Goal: Transaction & Acquisition: Purchase product/service

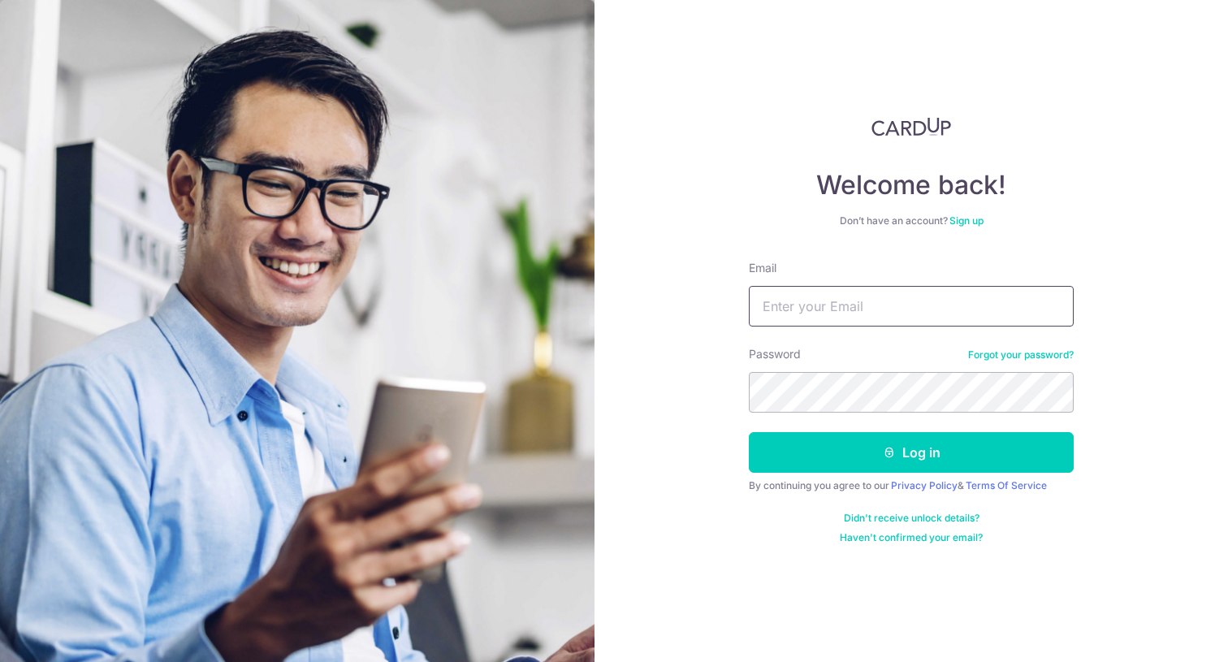
type input "dhanik88@gmail.com"
click at [911, 452] on button "Log in" at bounding box center [911, 452] width 325 height 41
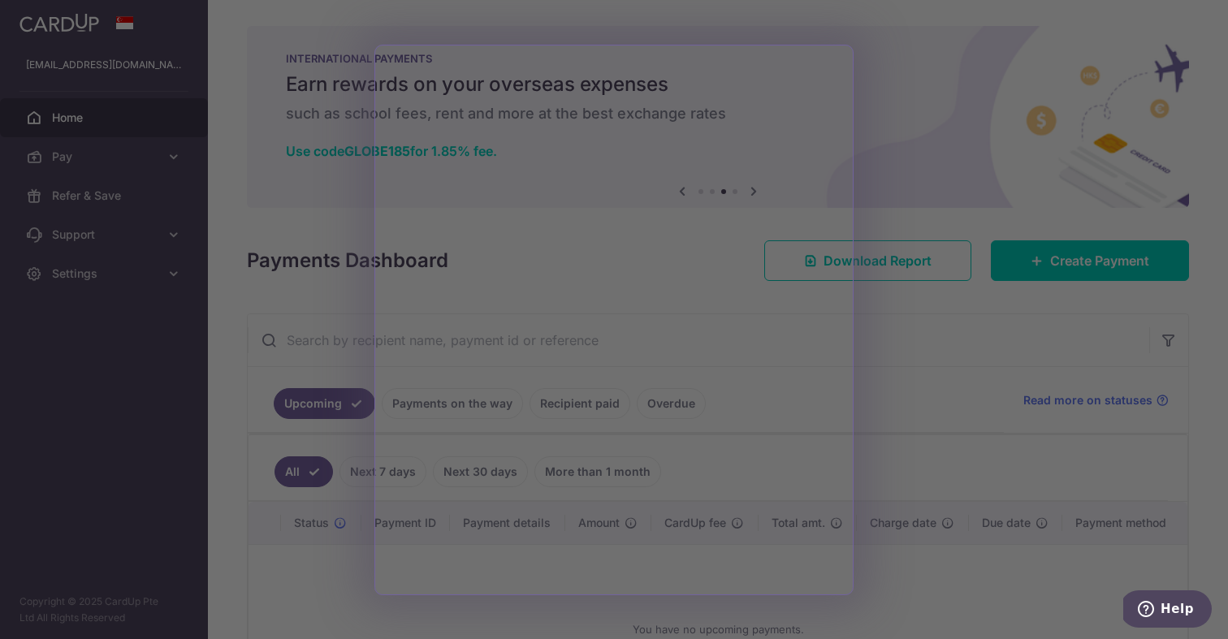
click at [251, 322] on div at bounding box center [620, 323] width 1240 height 646
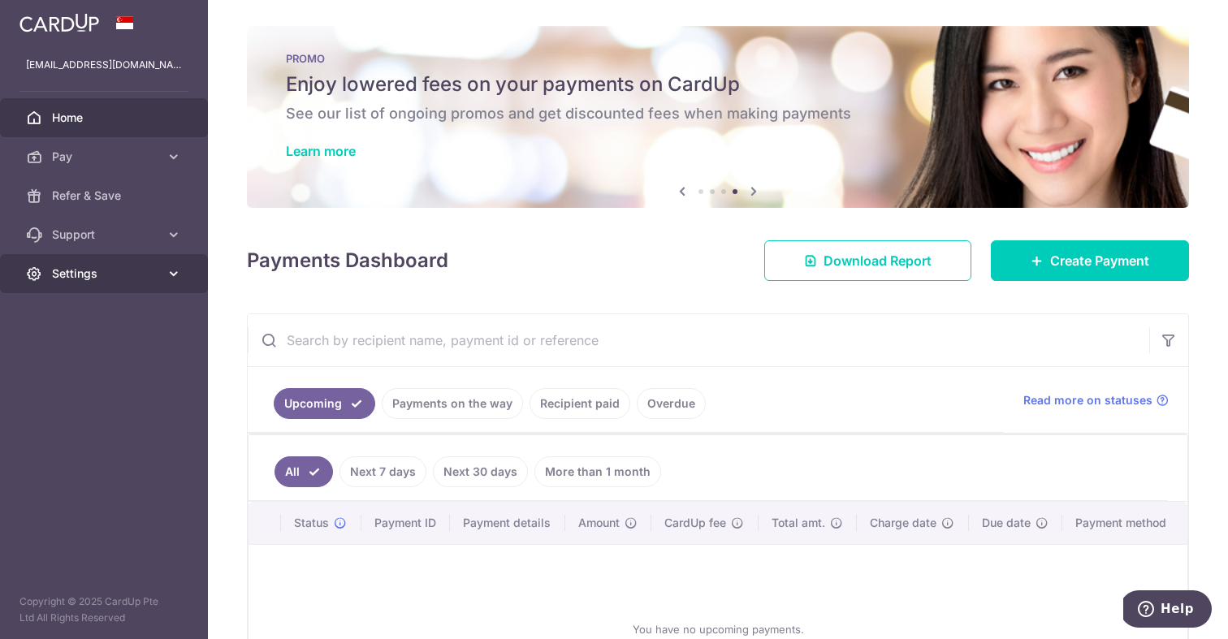
click at [110, 287] on link "Settings" at bounding box center [104, 273] width 208 height 39
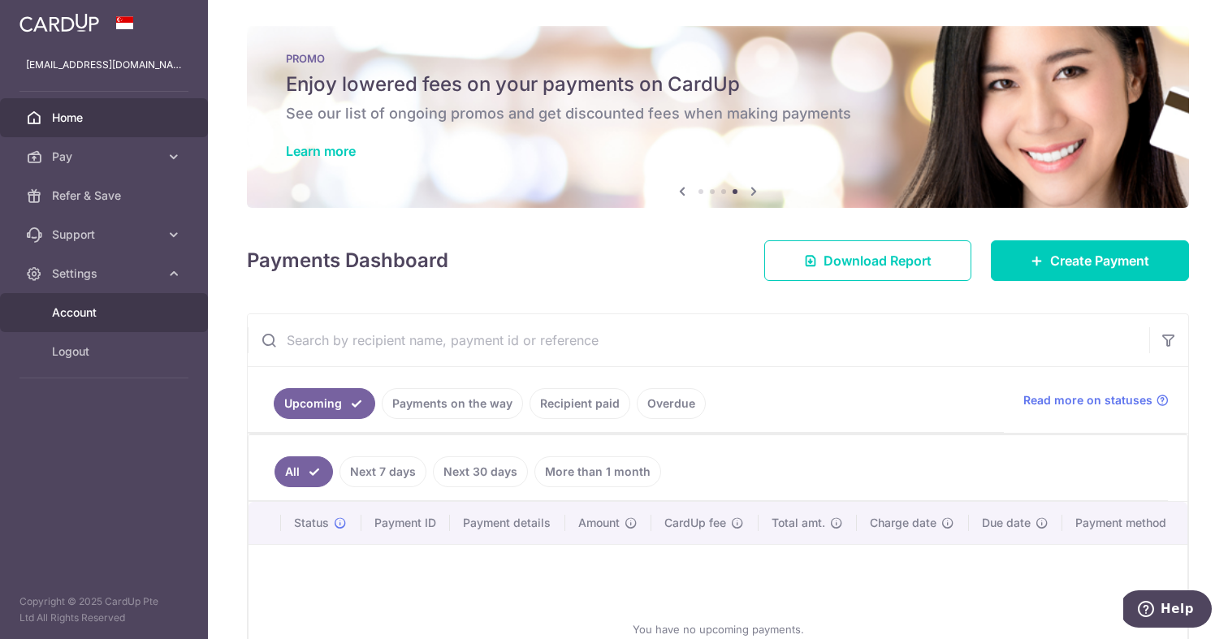
click at [114, 311] on span "Account" at bounding box center [105, 313] width 107 height 16
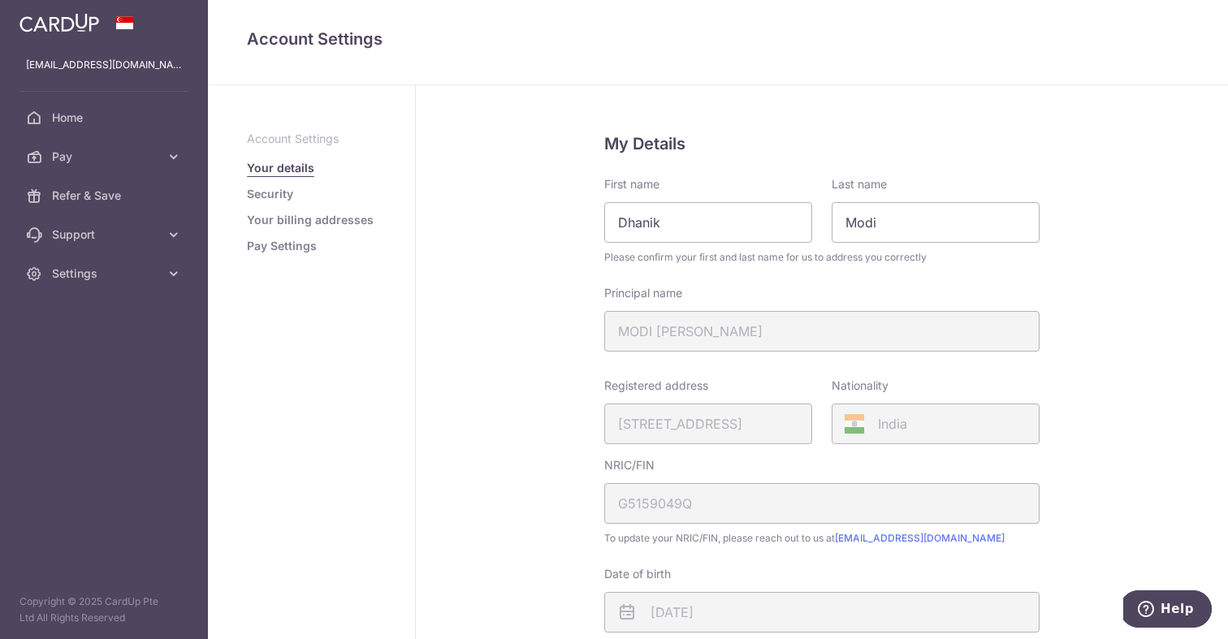
click at [321, 215] on link "Your billing addresses" at bounding box center [310, 220] width 127 height 16
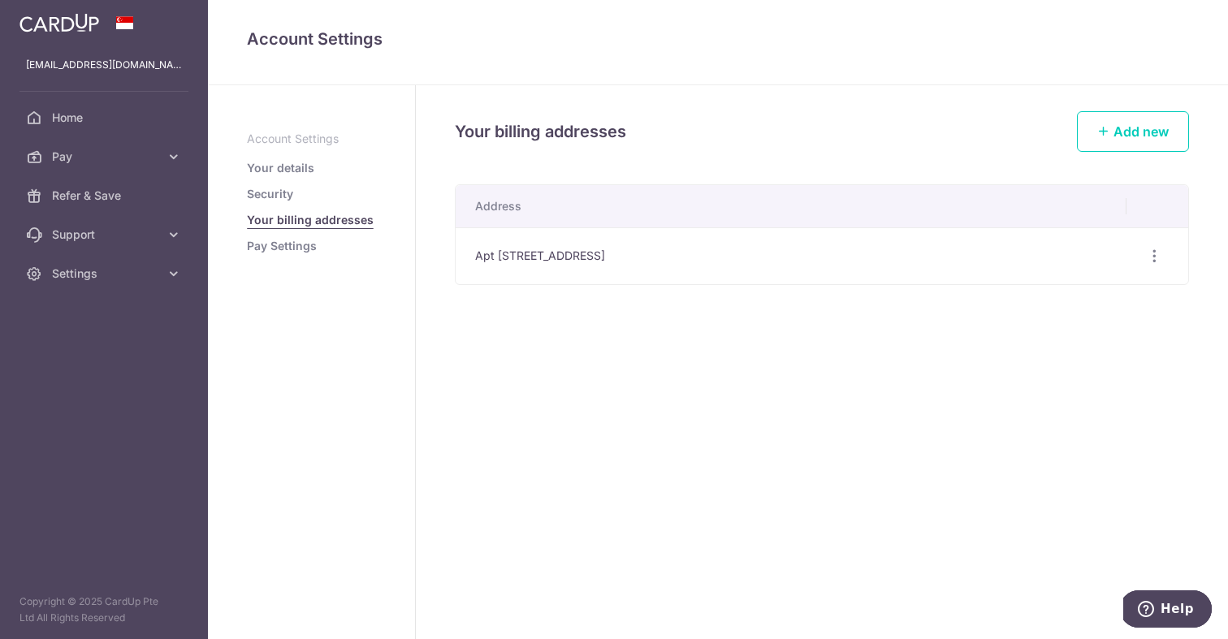
click at [285, 249] on link "Pay Settings" at bounding box center [282, 246] width 70 height 16
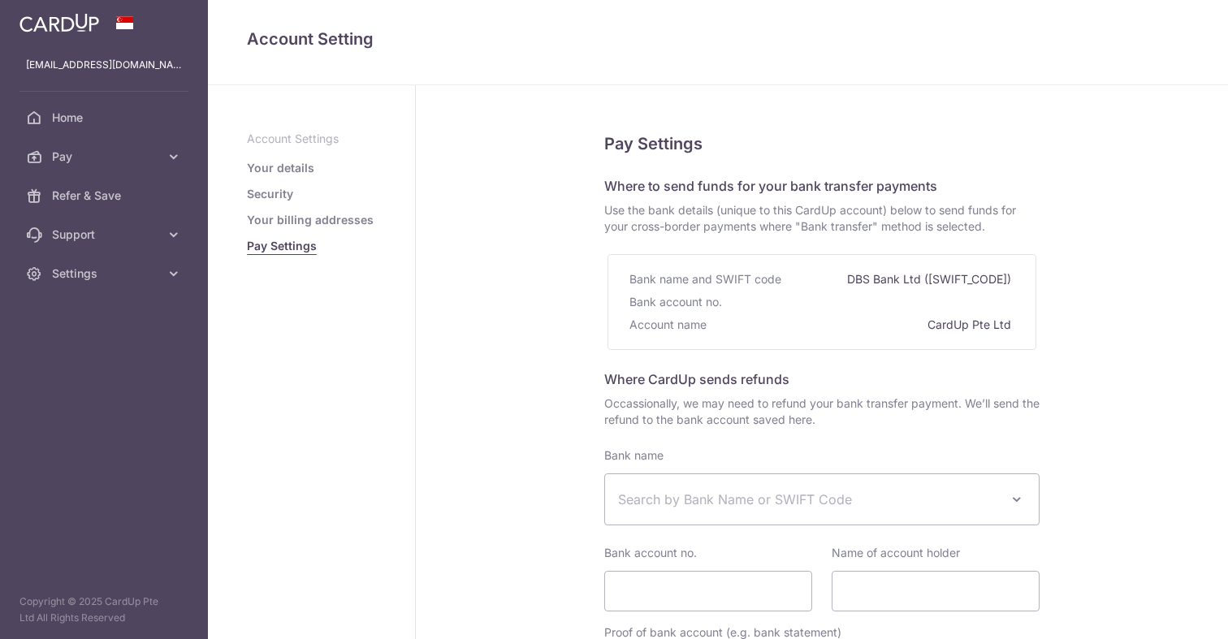
select select
click at [264, 188] on link "Security" at bounding box center [270, 194] width 46 height 16
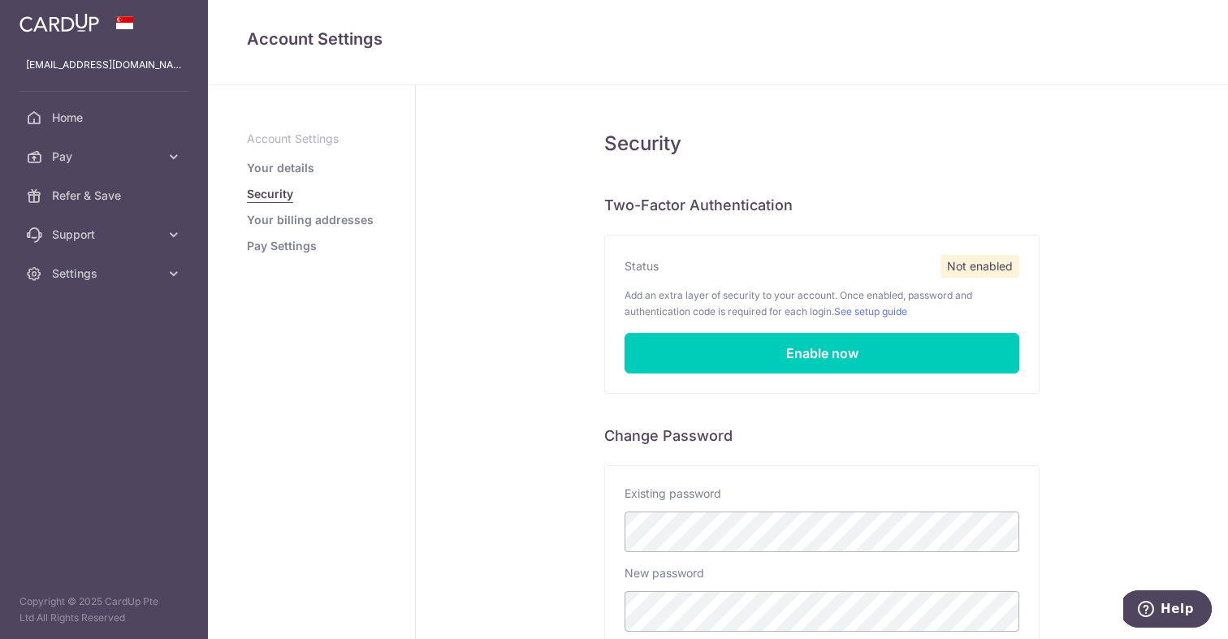
click at [289, 169] on link "Your details" at bounding box center [280, 168] width 67 height 16
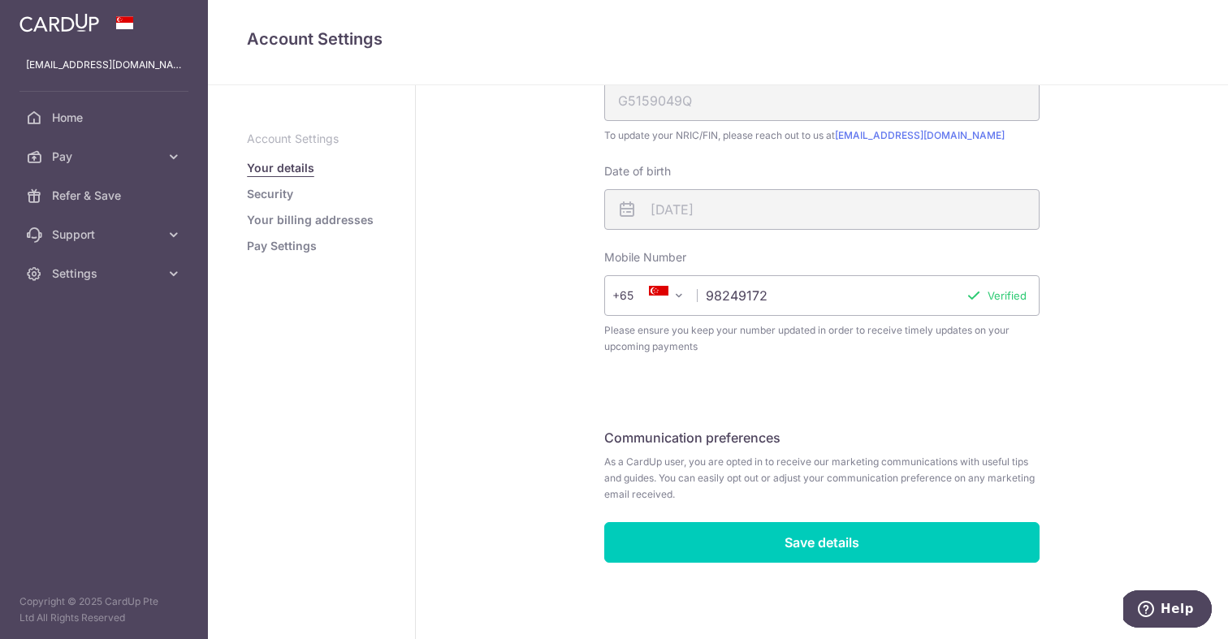
scroll to position [403, 0]
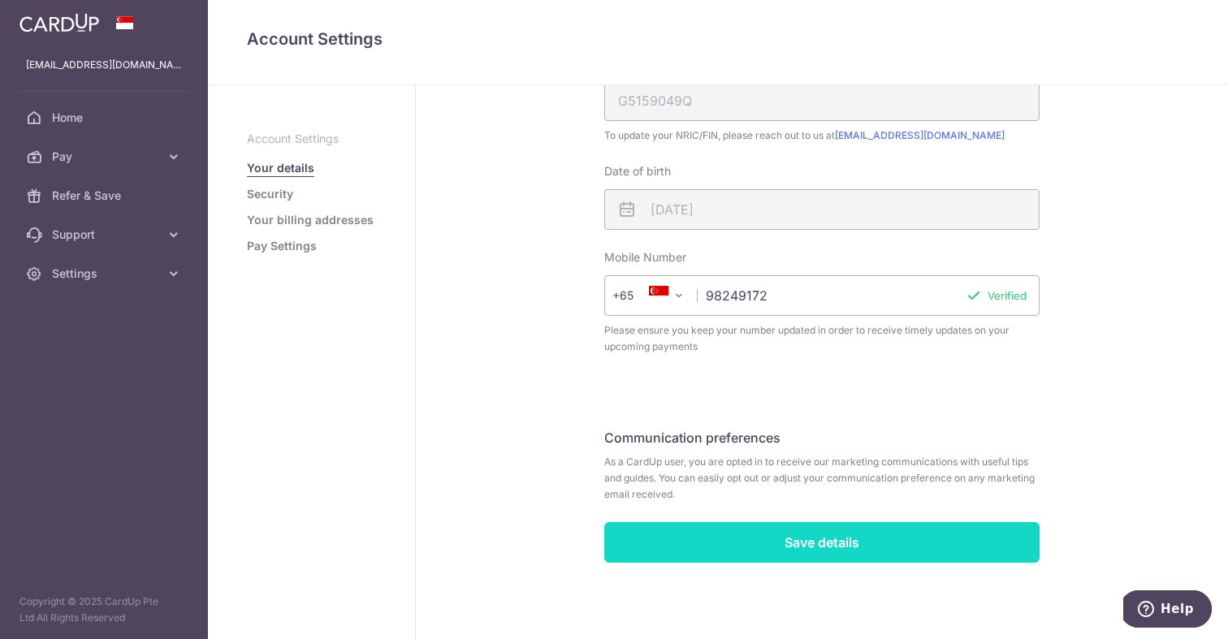
click at [690, 541] on input "Save details" at bounding box center [821, 542] width 435 height 41
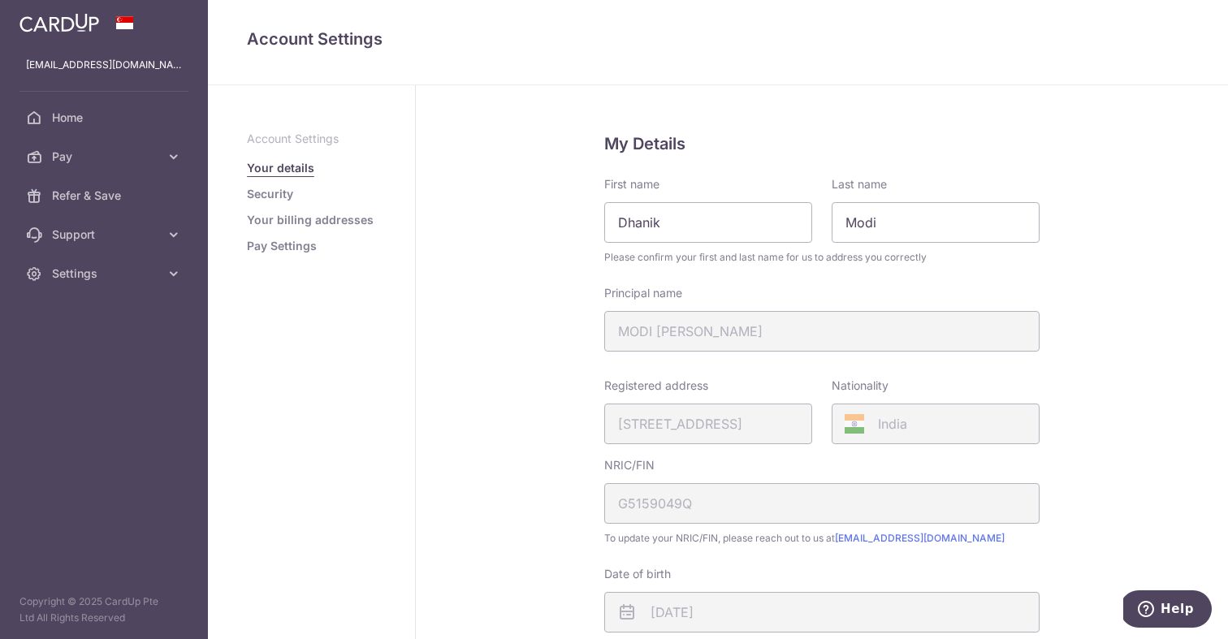
click at [286, 135] on p "Account Settings" at bounding box center [311, 139] width 129 height 16
click at [128, 247] on link "Support" at bounding box center [104, 234] width 208 height 39
click at [120, 154] on span "Pay" at bounding box center [105, 157] width 107 height 16
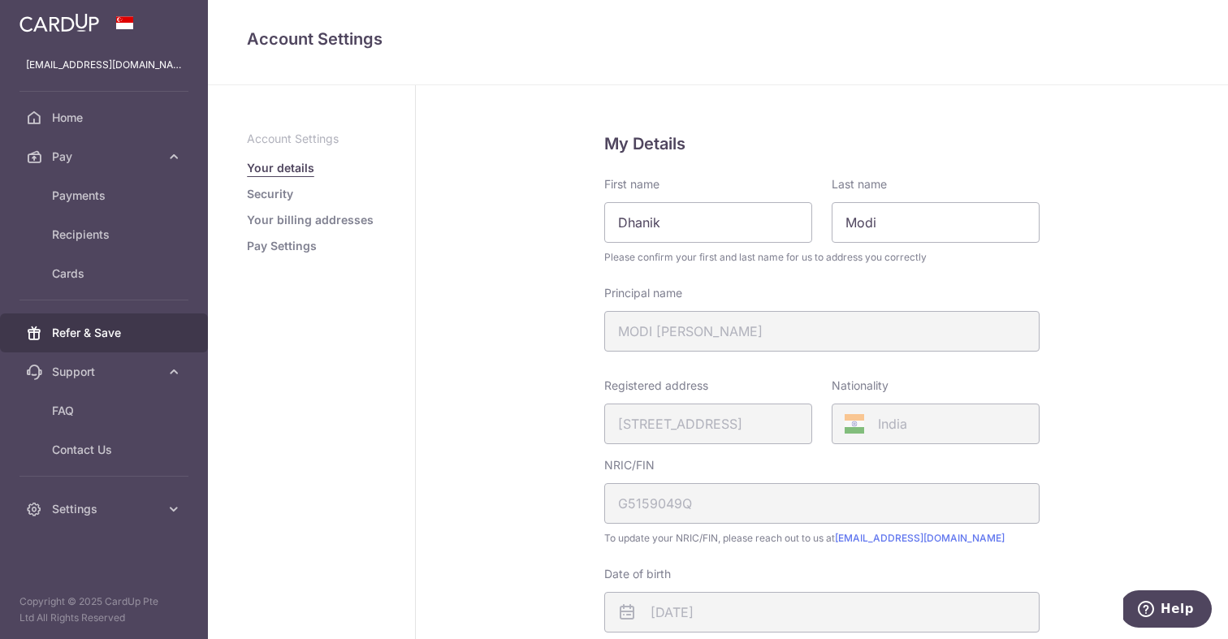
click at [121, 331] on span "Refer & Save" at bounding box center [105, 333] width 107 height 16
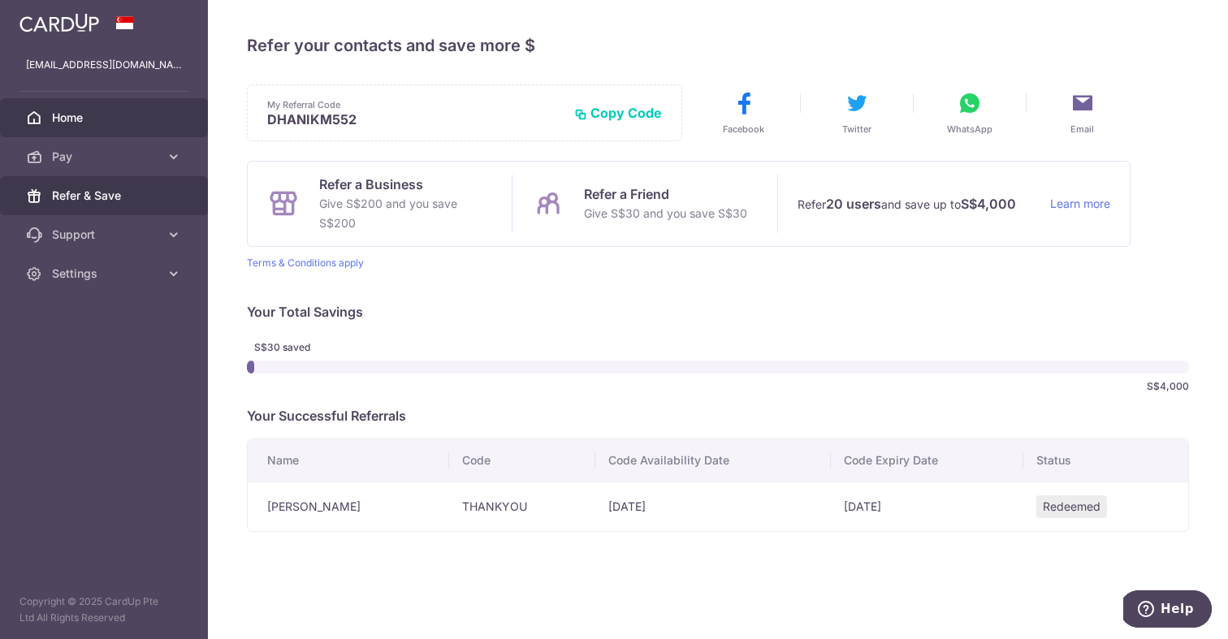
click at [97, 116] on span "Home" at bounding box center [105, 118] width 107 height 16
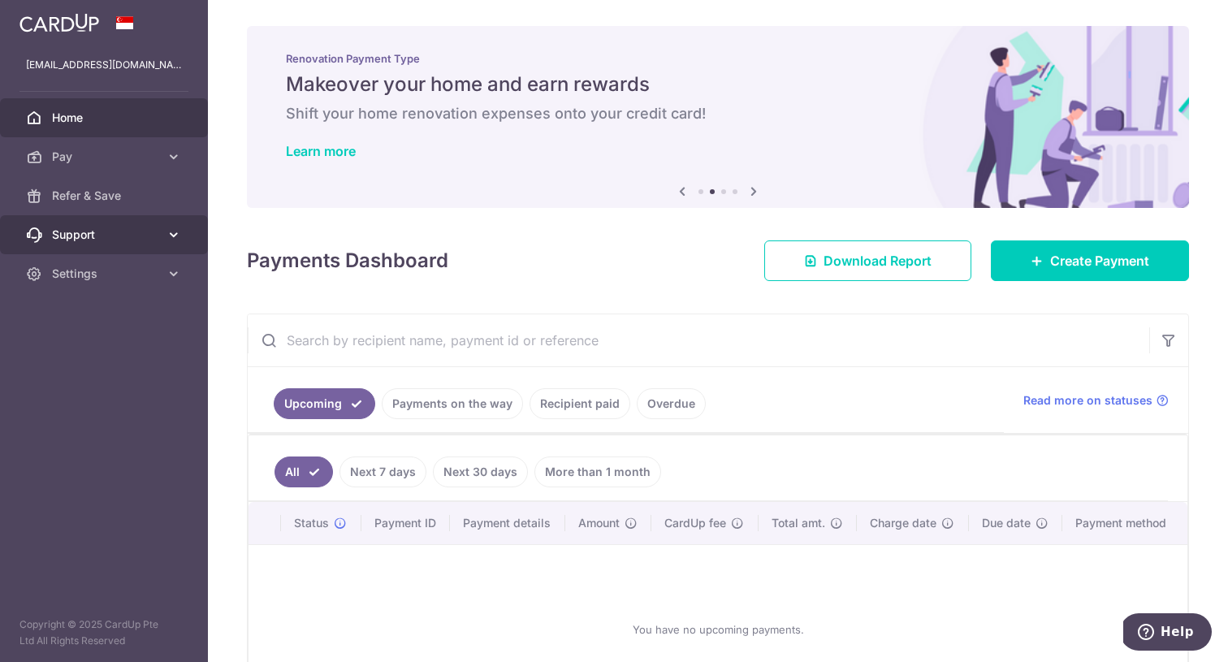
click at [133, 232] on span "Support" at bounding box center [105, 235] width 107 height 16
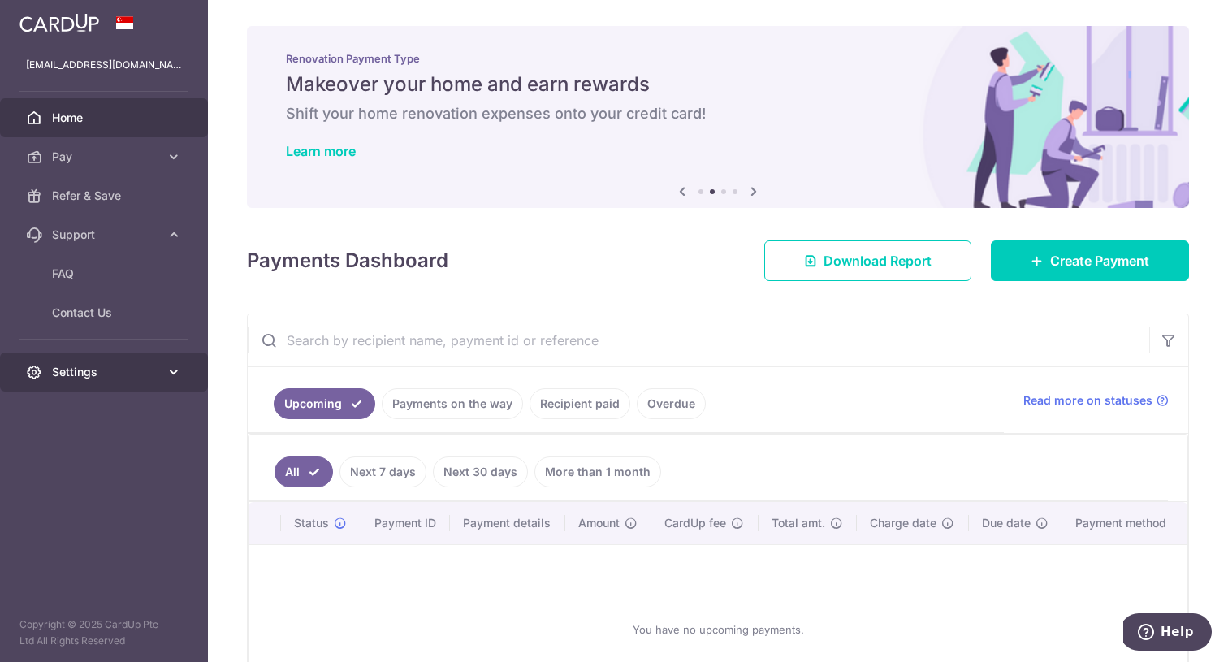
click at [136, 361] on link "Settings" at bounding box center [104, 371] width 208 height 39
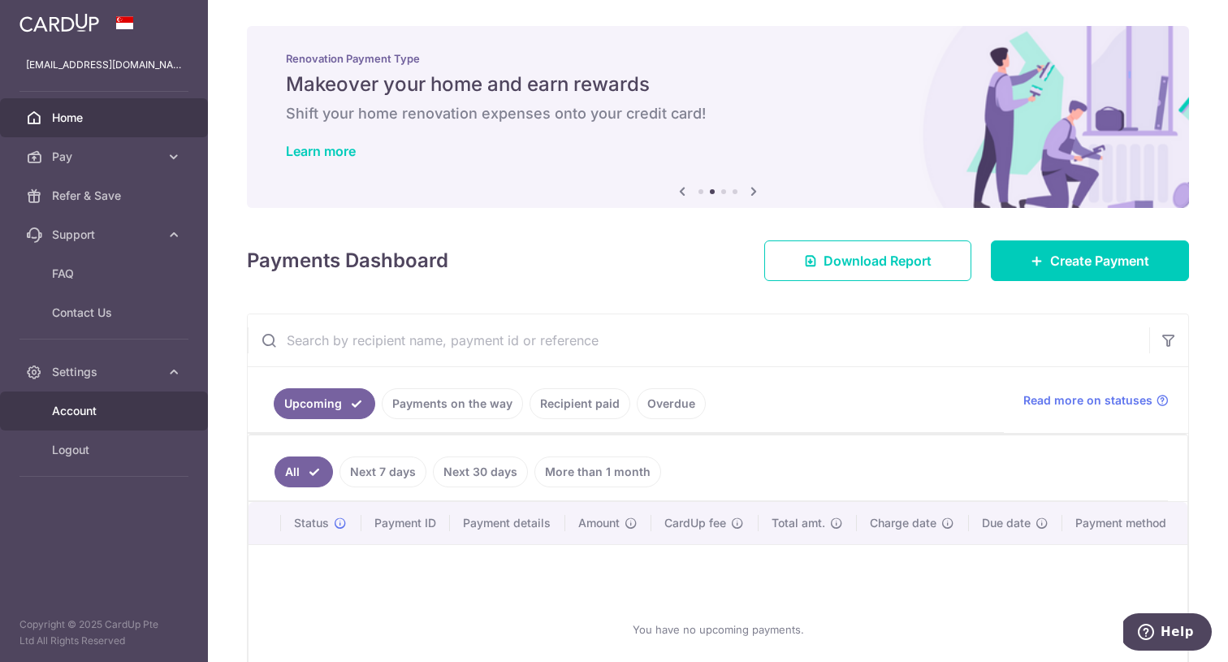
click at [123, 417] on span "Account" at bounding box center [105, 411] width 107 height 16
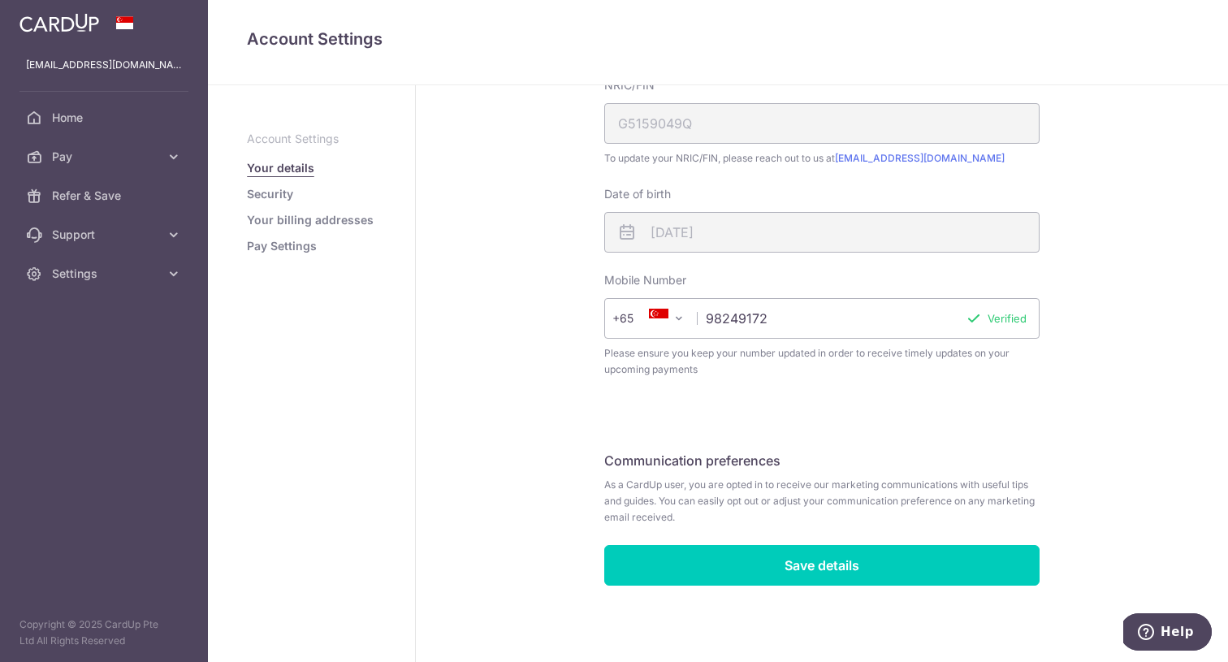
scroll to position [380, 0]
click at [279, 248] on link "Pay Settings" at bounding box center [282, 246] width 70 height 16
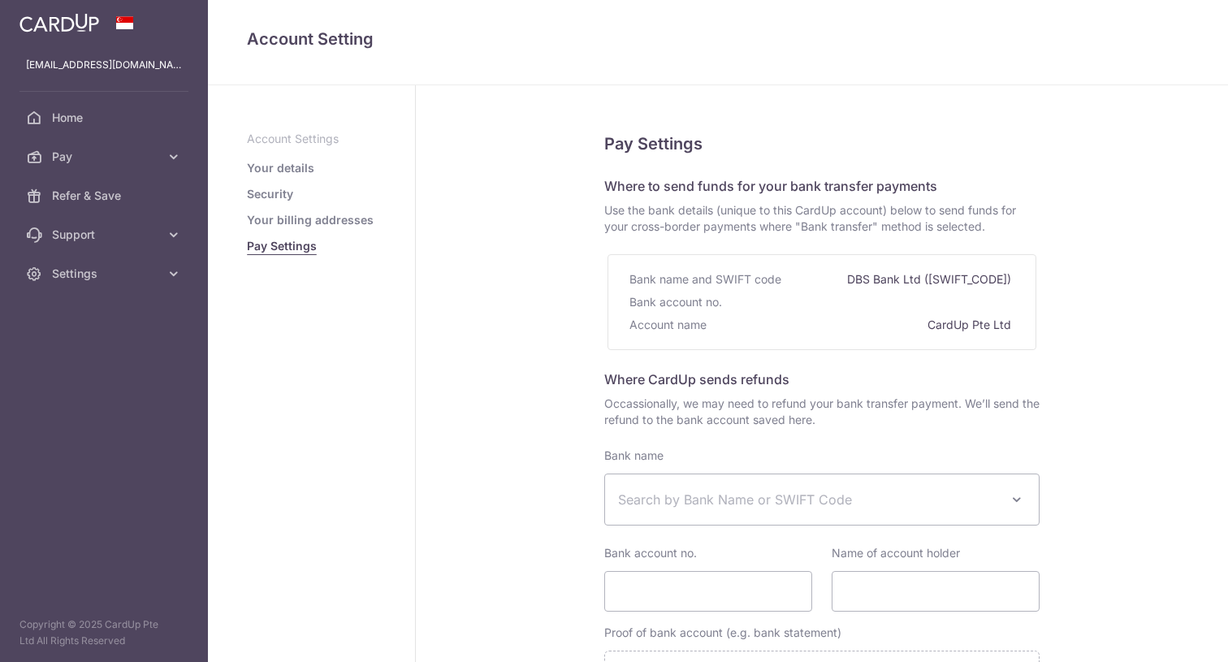
select select
click at [293, 217] on link "Your billing addresses" at bounding box center [310, 220] width 127 height 16
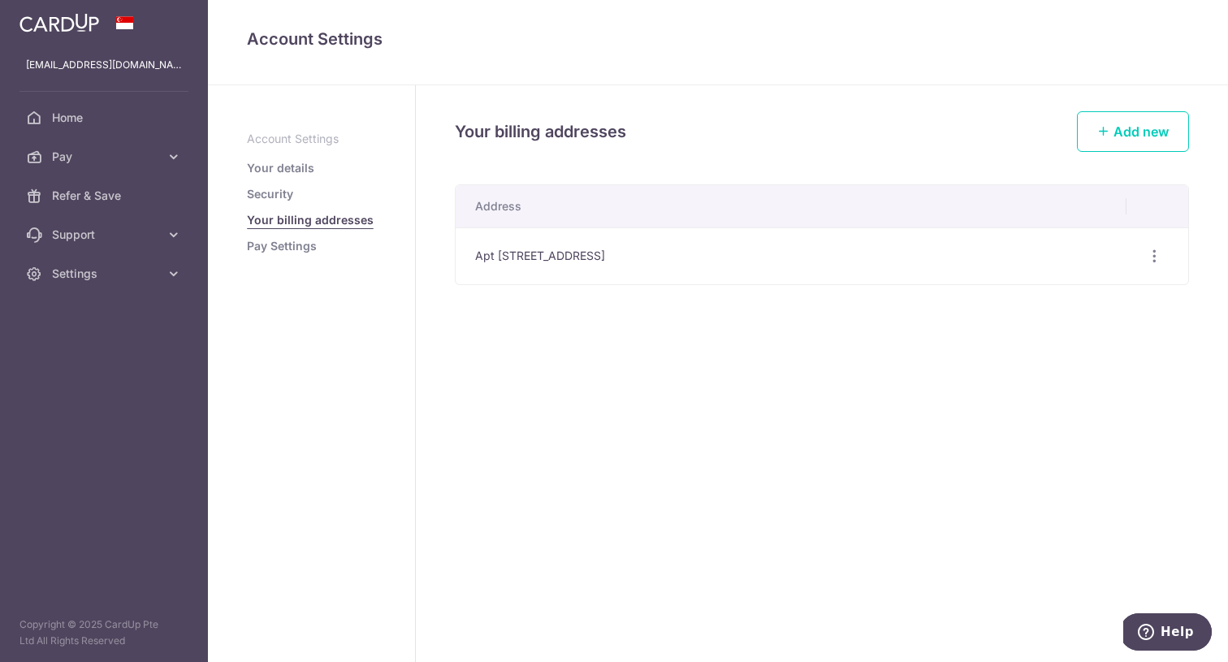
click at [284, 199] on link "Security" at bounding box center [270, 194] width 46 height 16
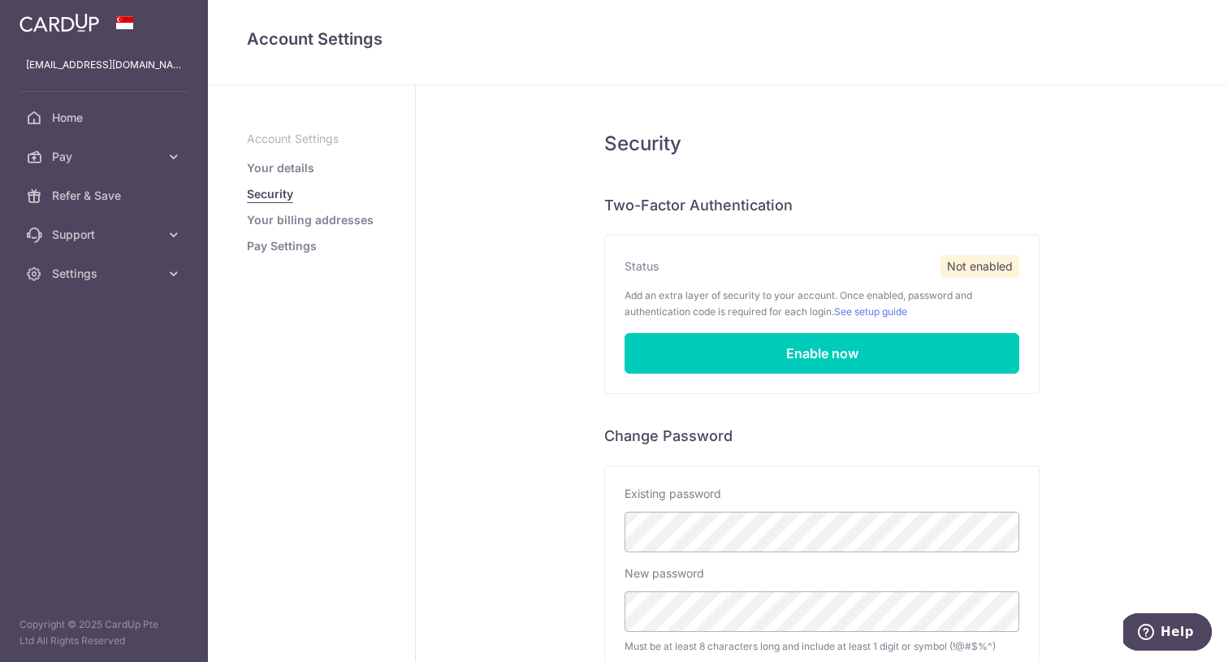
click at [281, 162] on link "Your details" at bounding box center [280, 168] width 67 height 16
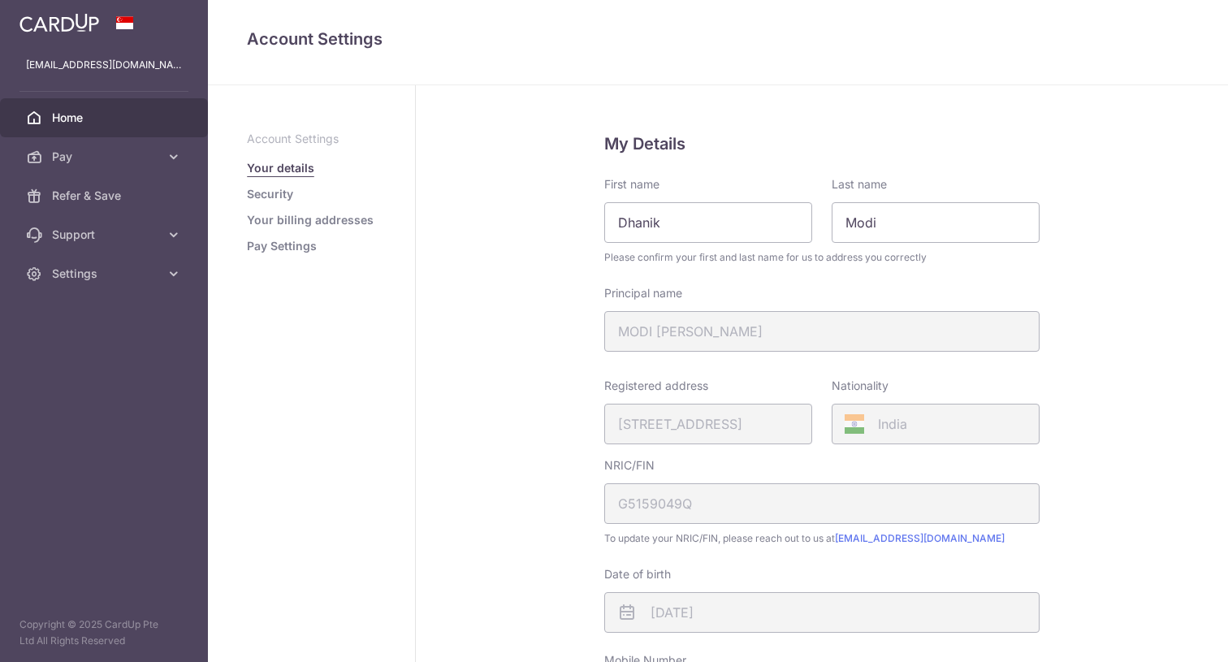
click at [140, 127] on link "Home" at bounding box center [104, 117] width 208 height 39
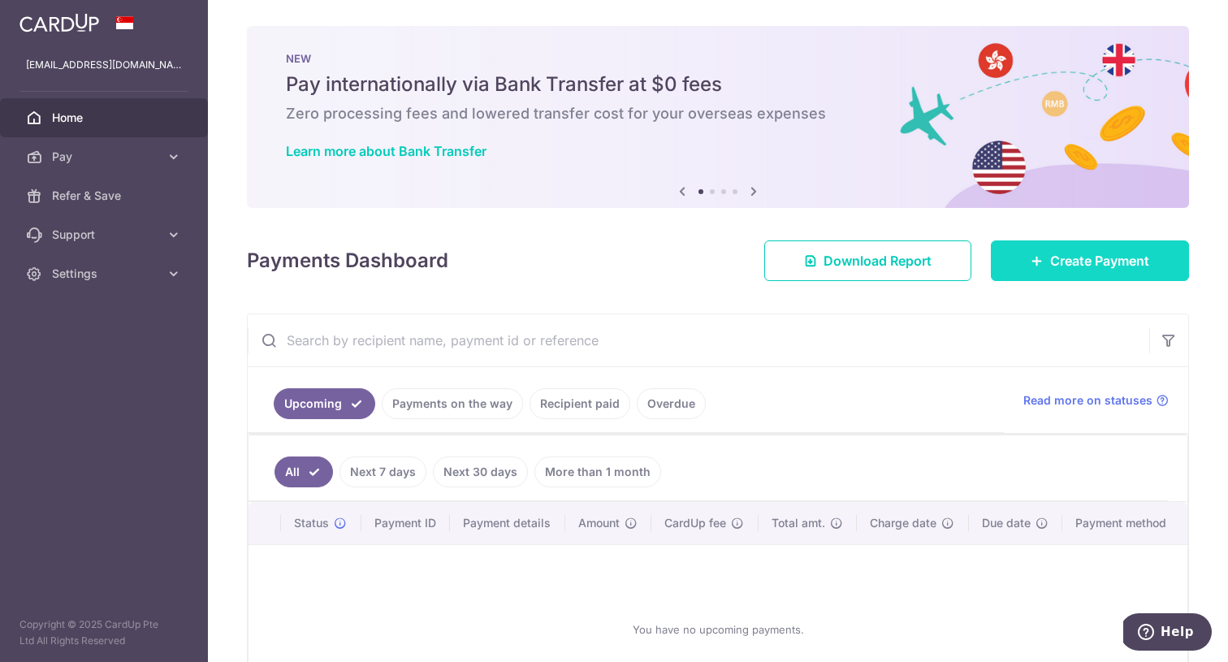
click at [1108, 254] on span "Create Payment" at bounding box center [1099, 260] width 99 height 19
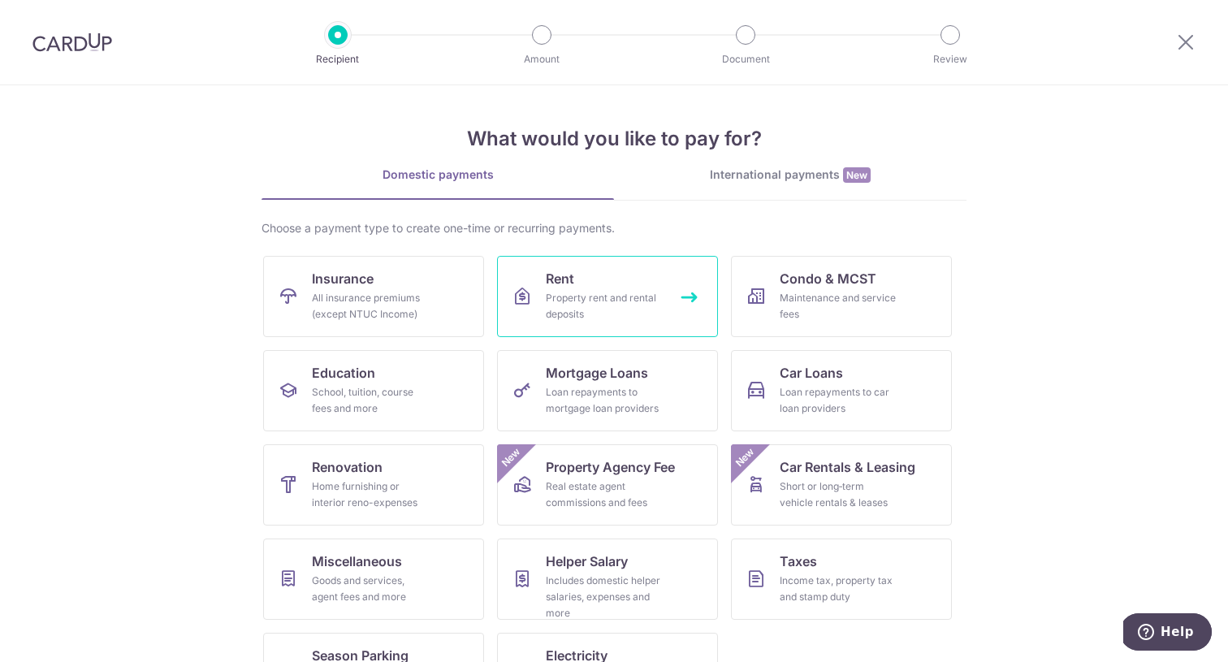
click at [559, 287] on span "Rent" at bounding box center [560, 278] width 28 height 19
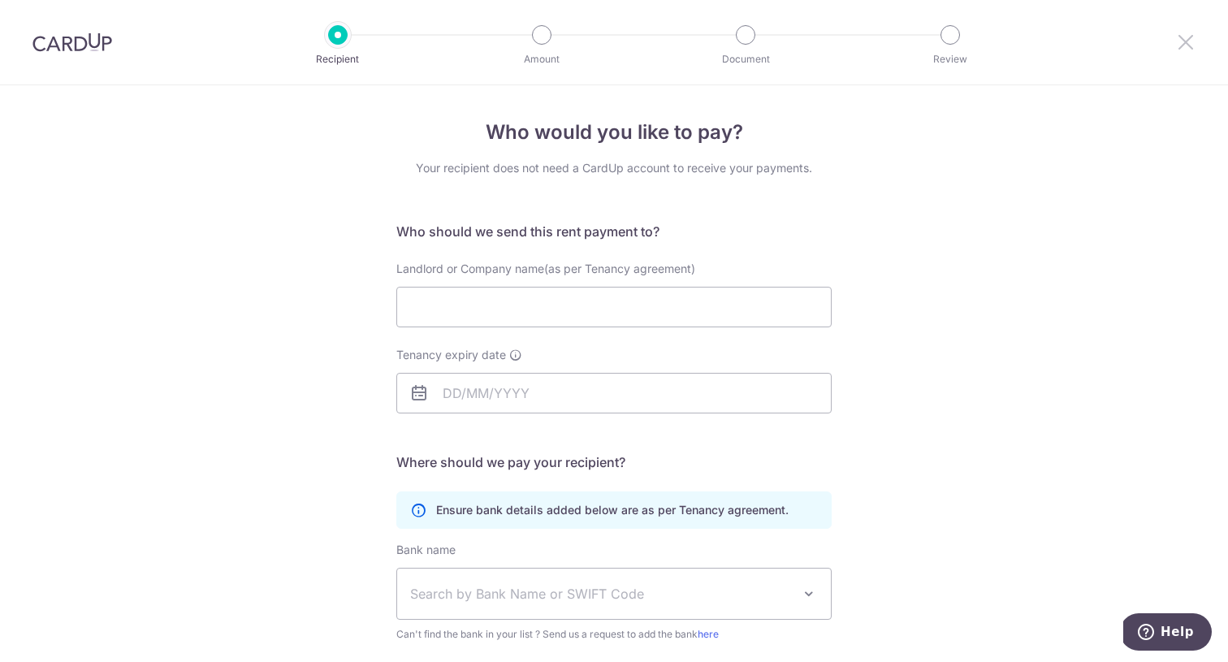
click at [1188, 33] on icon at bounding box center [1185, 42] width 19 height 20
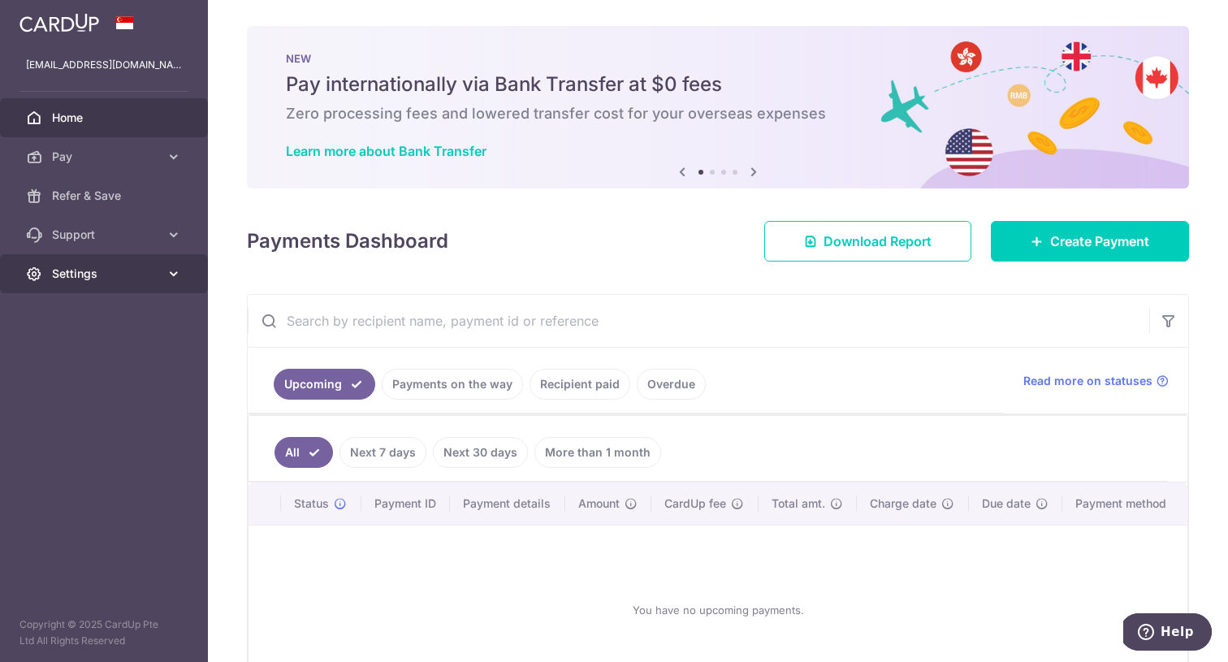
click at [123, 271] on span "Settings" at bounding box center [105, 274] width 107 height 16
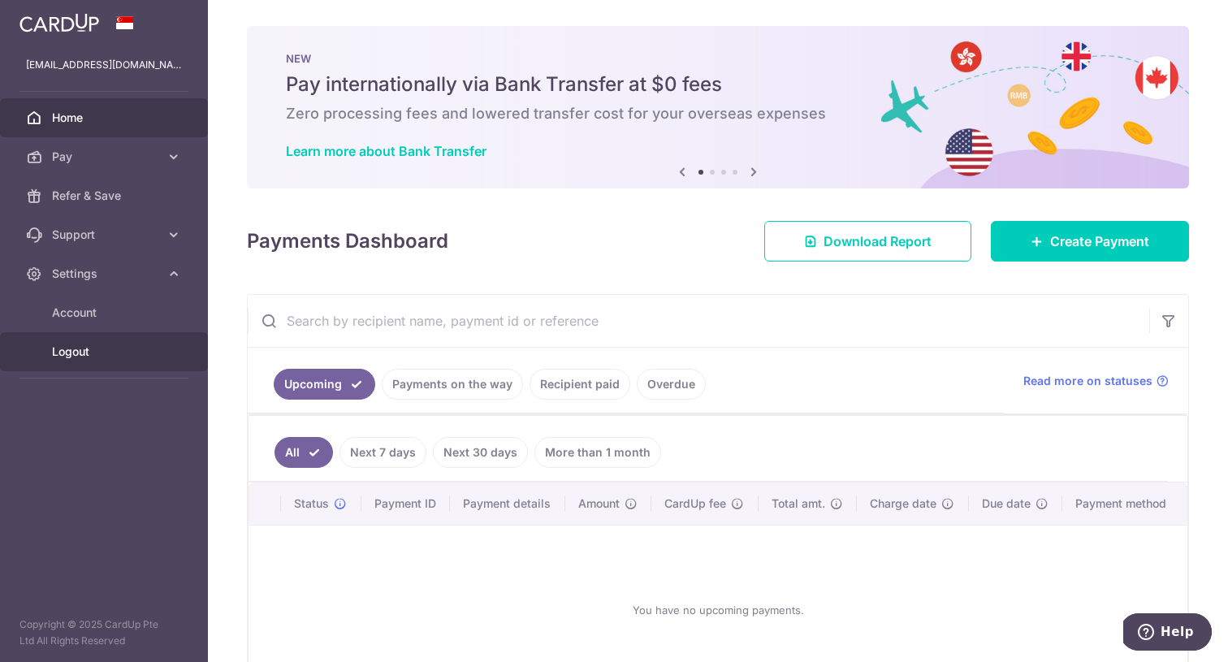
click at [125, 351] on span "Logout" at bounding box center [105, 351] width 107 height 16
